Goal: Find specific page/section: Find specific page/section

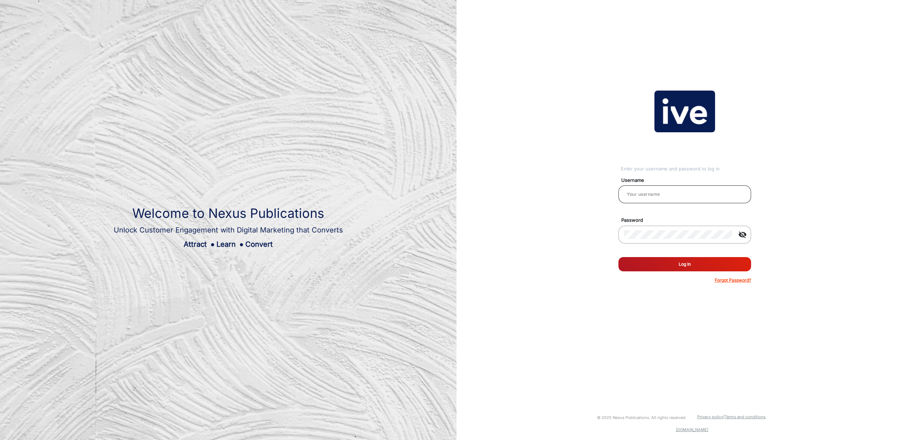
click at [657, 194] on input "email" at bounding box center [684, 194] width 121 height 9
type input "[PERSON_NAME]"
click at [694, 265] on button "Log In" at bounding box center [685, 264] width 133 height 14
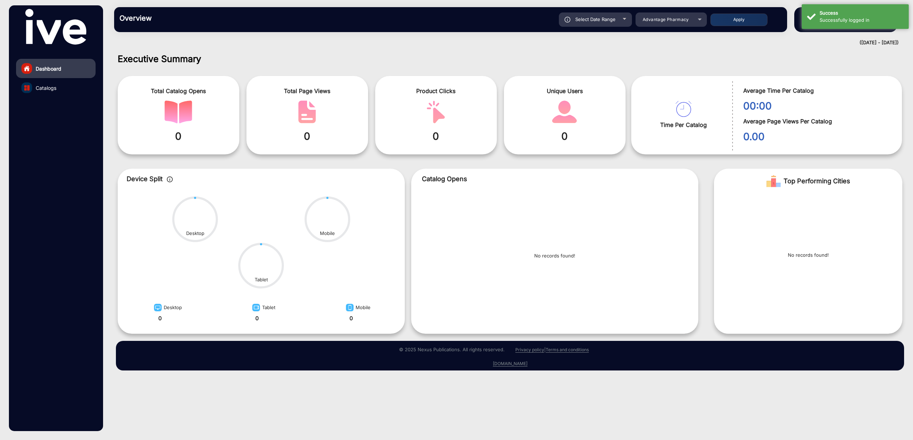
click at [708, 19] on div "Select Date Range [DATE] [DATE] – [DATE] [DATE] Advantage Pharmacy Apply" at bounding box center [484, 19] width 596 height 14
click at [672, 20] on span "Advantage Pharmacy" at bounding box center [666, 19] width 46 height 5
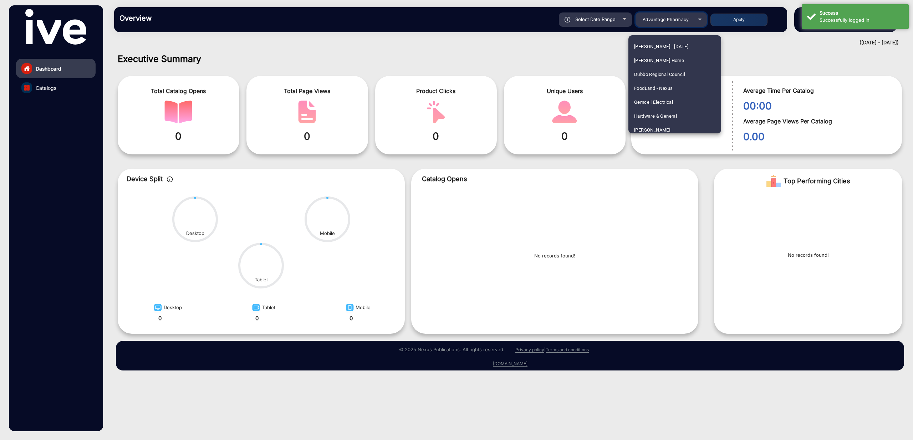
scroll to position [554, 0]
click at [667, 78] on span "Dubbo Regional Council" at bounding box center [659, 76] width 51 height 14
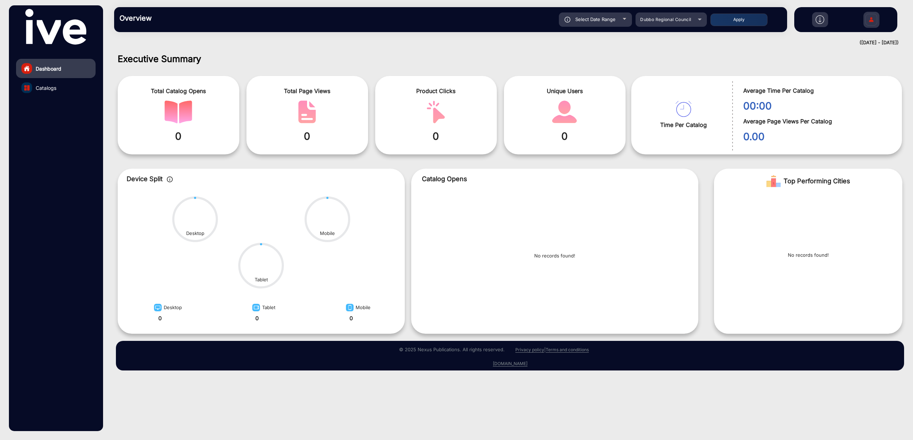
click at [613, 19] on span "Select Date Range" at bounding box center [596, 19] width 40 height 6
type input "[DATE]"
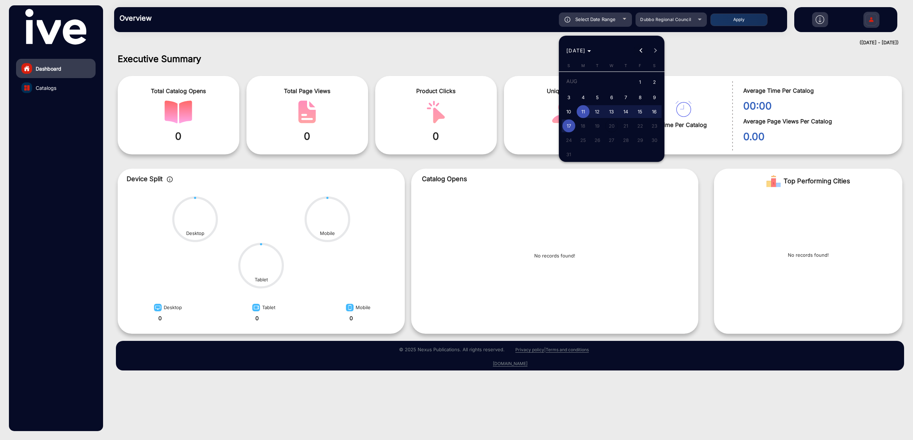
click at [642, 51] on button "Previous month" at bounding box center [641, 51] width 14 height 14
click at [641, 51] on button "Previous month" at bounding box center [641, 51] width 14 height 14
click at [599, 98] on span "1" at bounding box center [597, 95] width 13 height 13
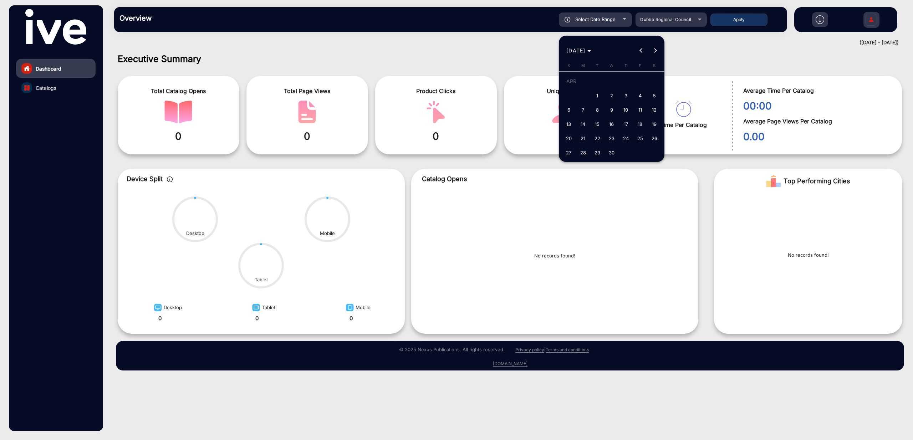
type input "[DATE]"
click at [657, 50] on button "Next month" at bounding box center [656, 51] width 14 height 14
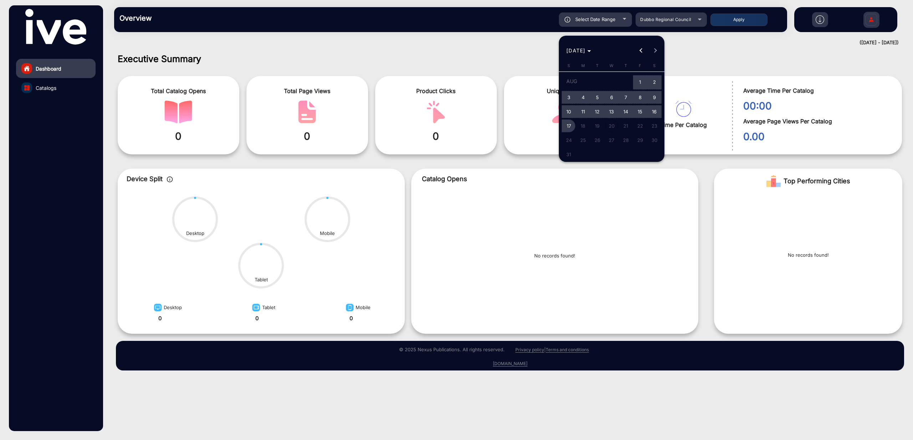
click at [568, 128] on span "17" at bounding box center [569, 126] width 13 height 13
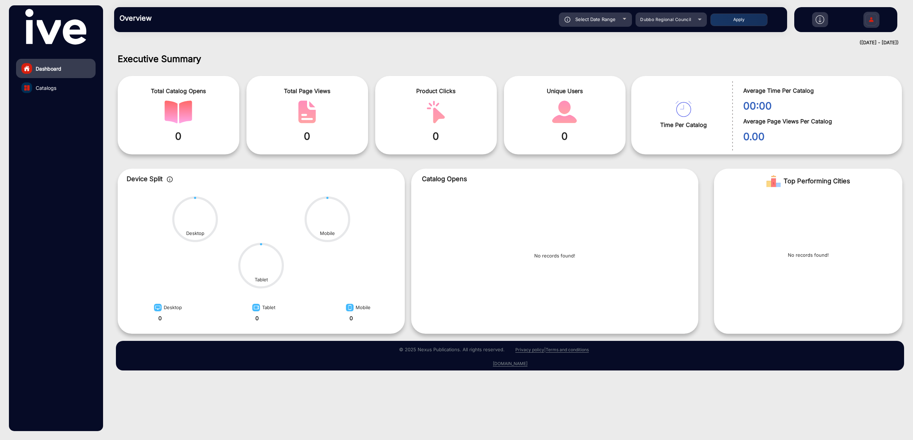
type input "[DATE]"
click at [741, 18] on button "Apply" at bounding box center [739, 20] width 57 height 12
type input "[DATE]"
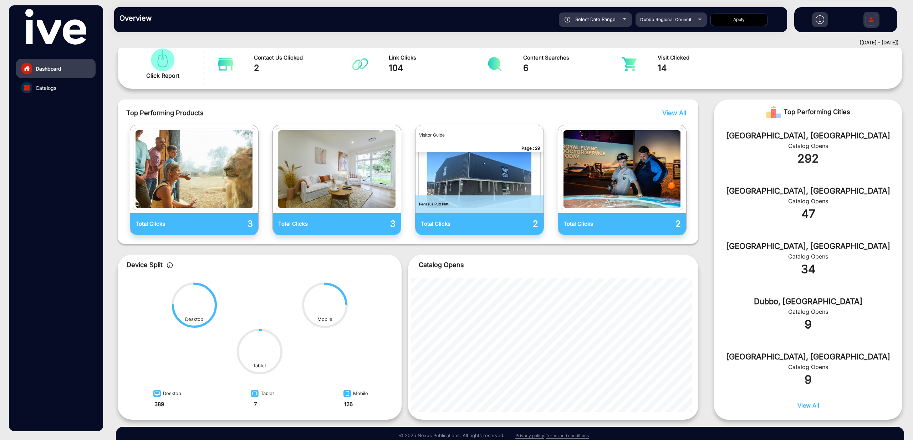
scroll to position [150, 0]
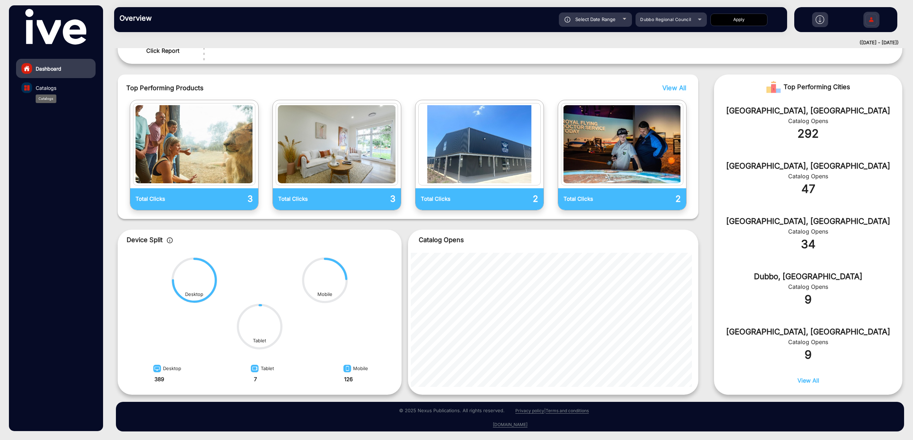
click at [48, 89] on span "Catalogs" at bounding box center [46, 87] width 21 height 7
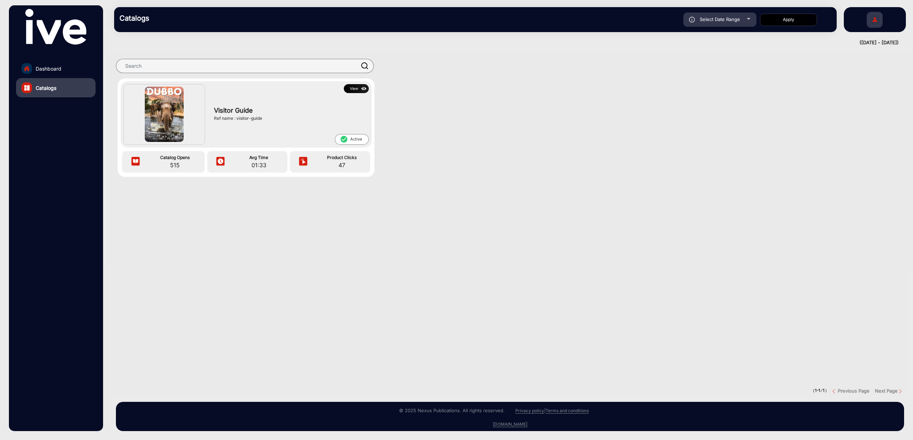
click at [350, 89] on button "View" at bounding box center [356, 88] width 25 height 9
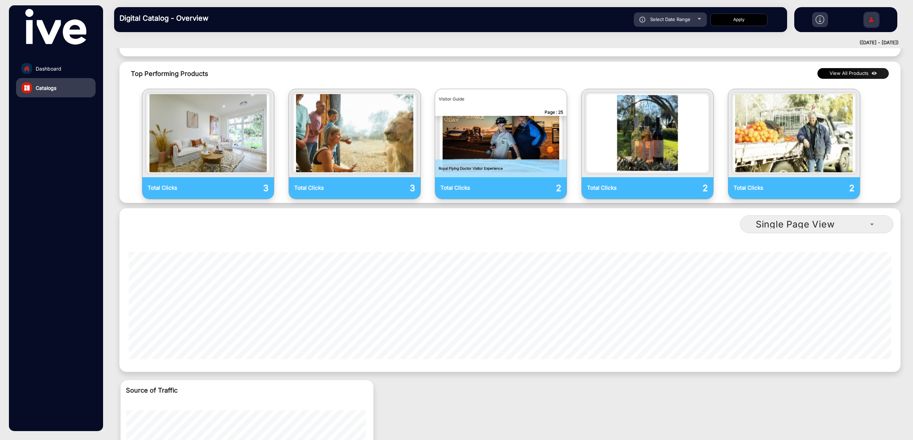
scroll to position [608, 0]
